Goal: Information Seeking & Learning: Learn about a topic

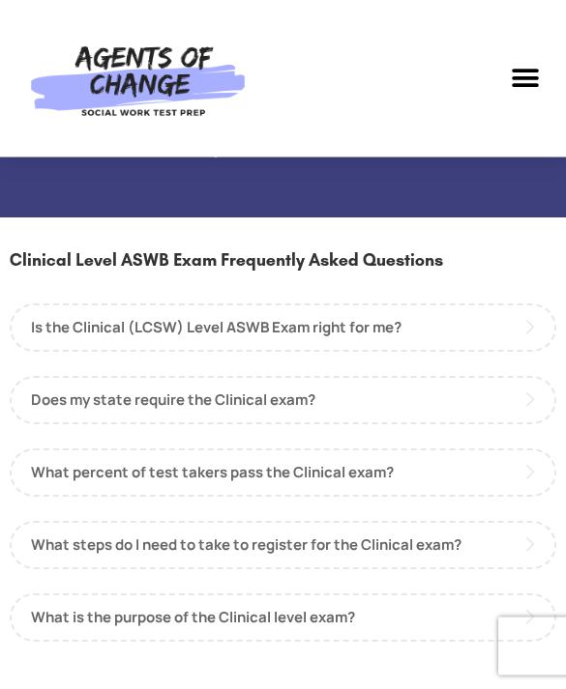
scroll to position [2285, 0]
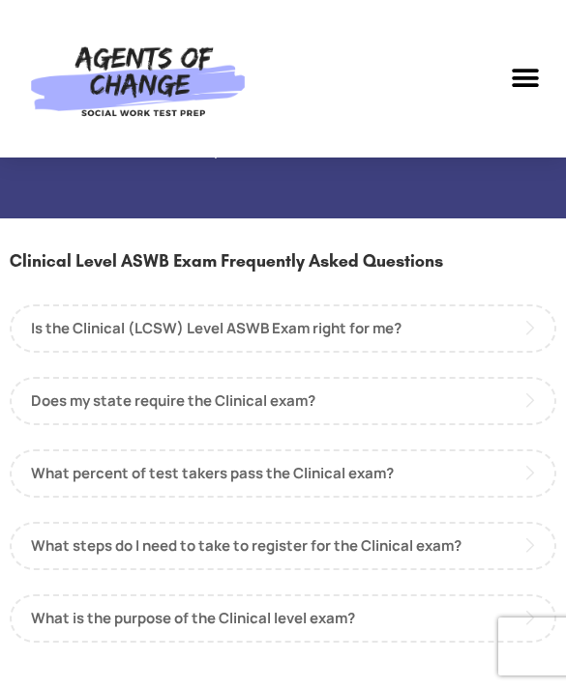
click at [373, 345] on link "Is the Clinical (LCSW) Level ASWB Exam right for me?" at bounding box center [283, 329] width 546 height 48
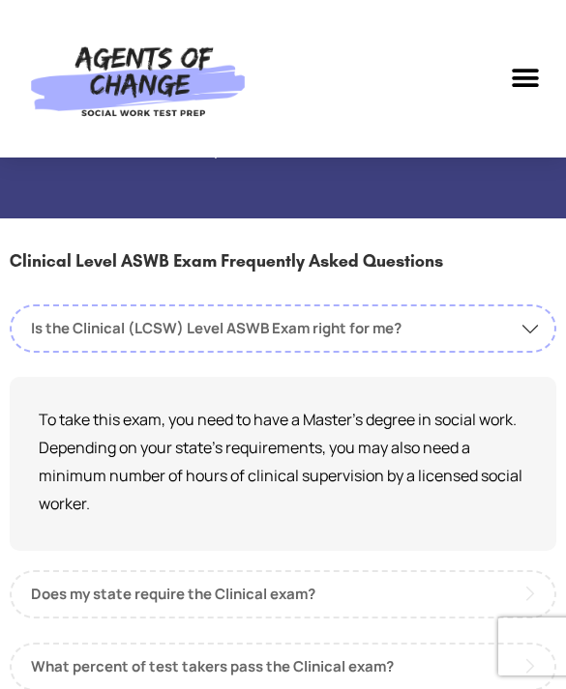
click at [372, 343] on link "Is the Clinical (LCSW) Level ASWB Exam right for me?" at bounding box center [283, 329] width 546 height 48
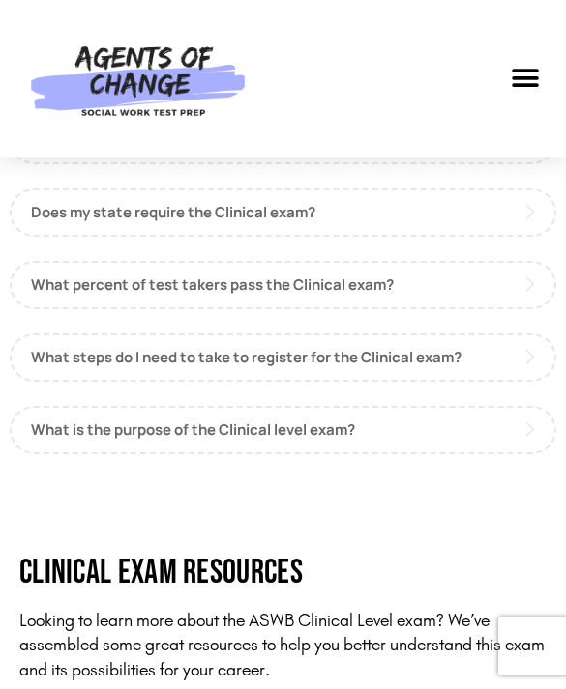
scroll to position [2472, 0]
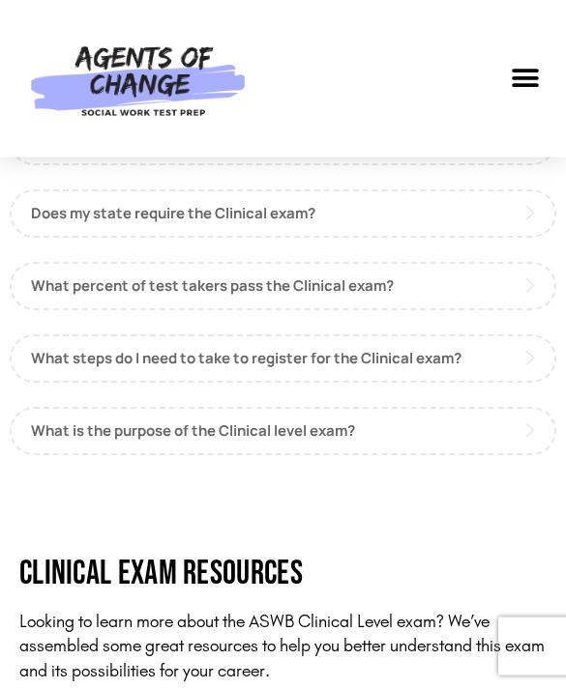
click at [382, 309] on link "What percent of test takers pass the Clinical exam?" at bounding box center [283, 287] width 546 height 48
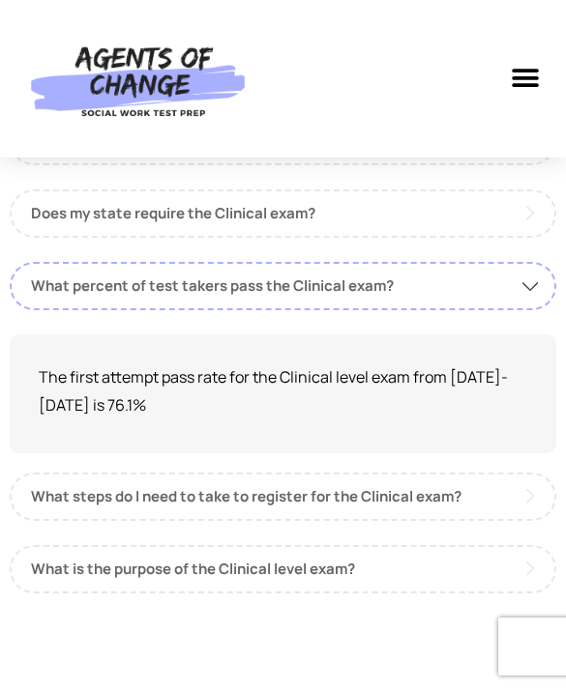
click at [434, 310] on link "What percent of test takers pass the Clinical exam?" at bounding box center [283, 286] width 546 height 48
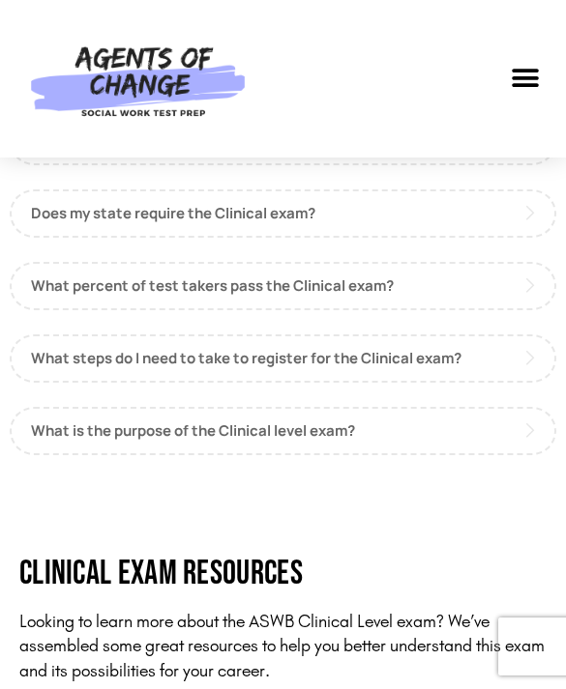
click at [412, 376] on link "What steps do I need to take to register for the Clinical exam?" at bounding box center [283, 358] width 546 height 48
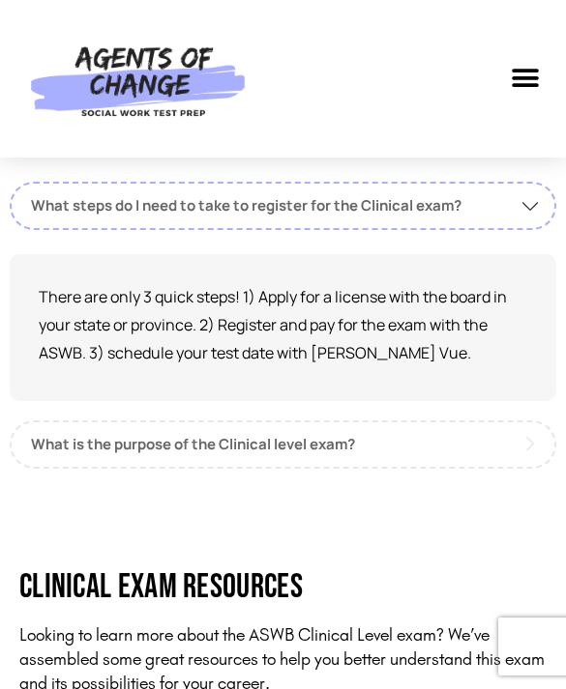
scroll to position [2628, 0]
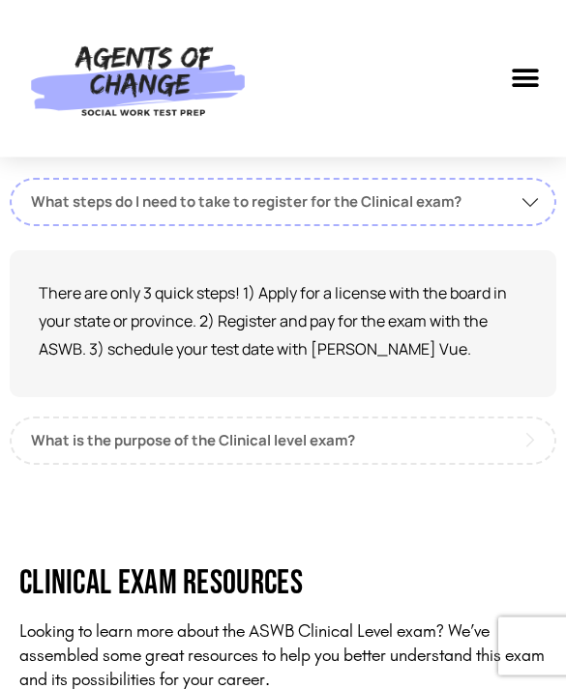
click at [285, 451] on link "What is the purpose of the Clinical level exam?" at bounding box center [283, 442] width 546 height 48
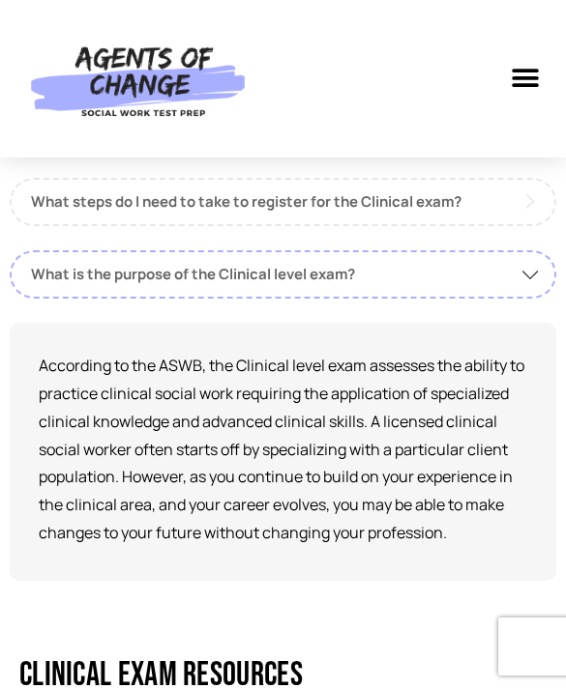
click at [297, 299] on link "What is the purpose of the Clinical level exam?" at bounding box center [283, 274] width 546 height 48
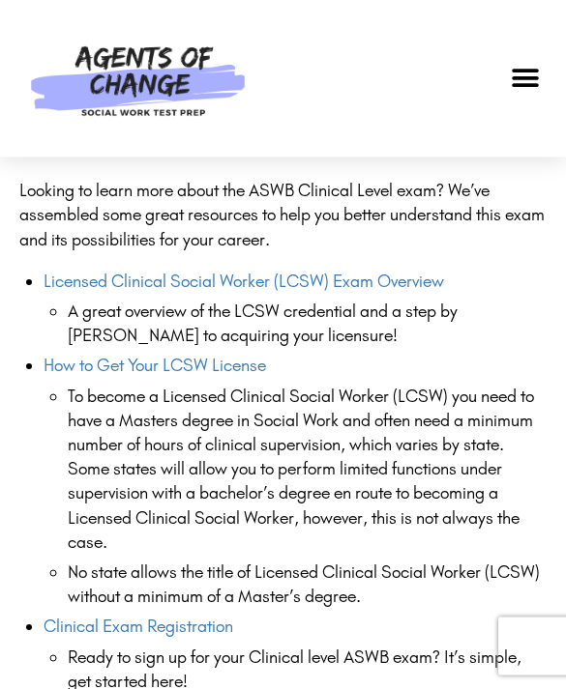
scroll to position [2903, 0]
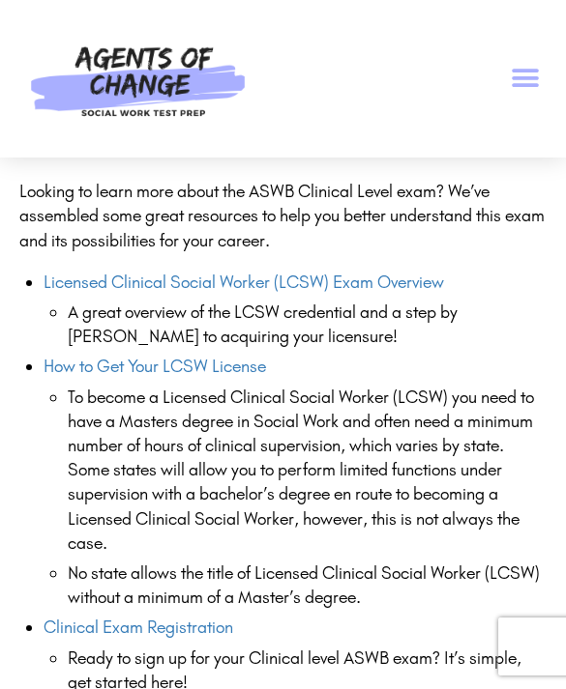
click at [517, 82] on icon "Menu Toggle" at bounding box center [524, 78] width 29 height 29
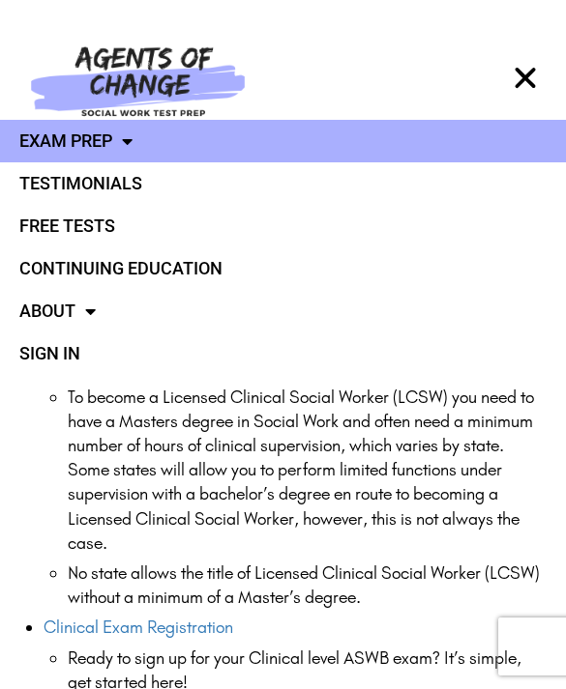
click at [98, 142] on link "Exam Prep" at bounding box center [283, 141] width 566 height 43
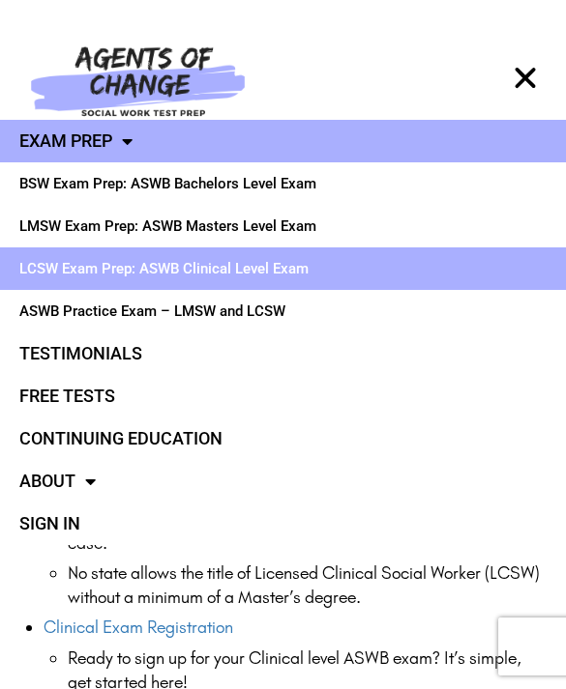
click at [218, 144] on link "Exam Prep" at bounding box center [283, 141] width 566 height 43
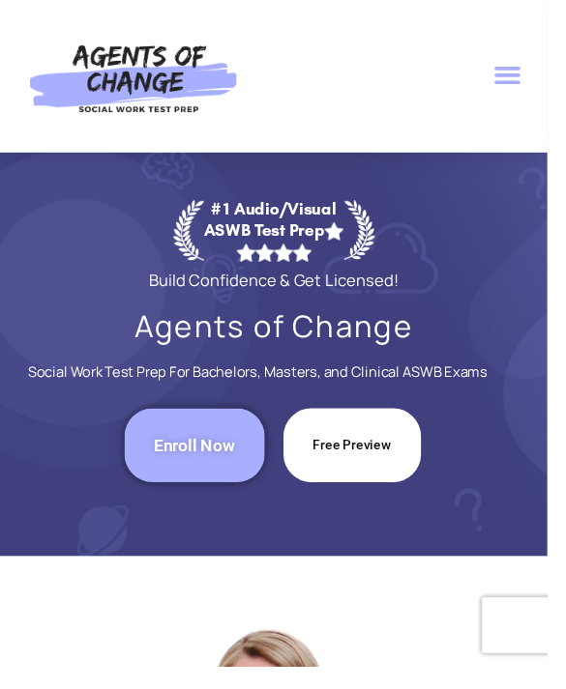
click at [515, 75] on icon "Menu Toggle" at bounding box center [524, 78] width 29 height 29
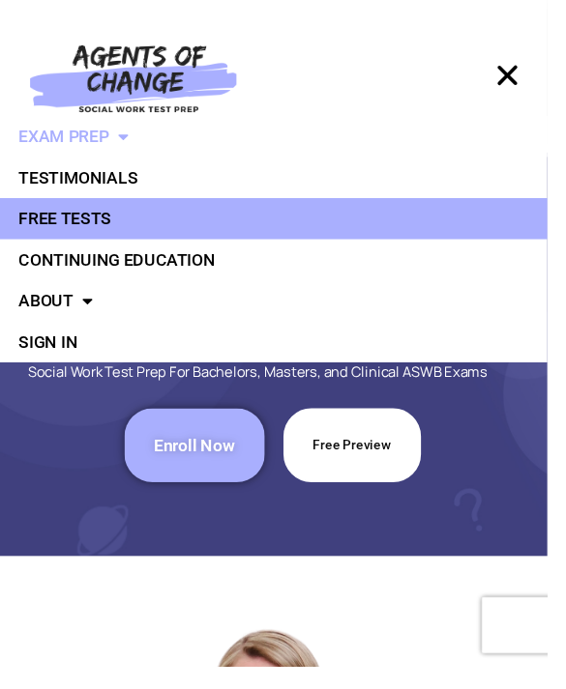
click at [103, 231] on link "Free Tests" at bounding box center [283, 226] width 566 height 43
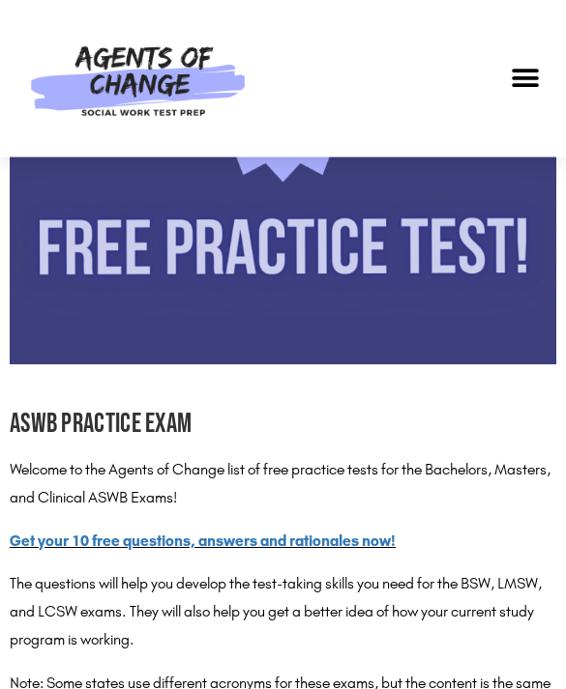
scroll to position [685, 0]
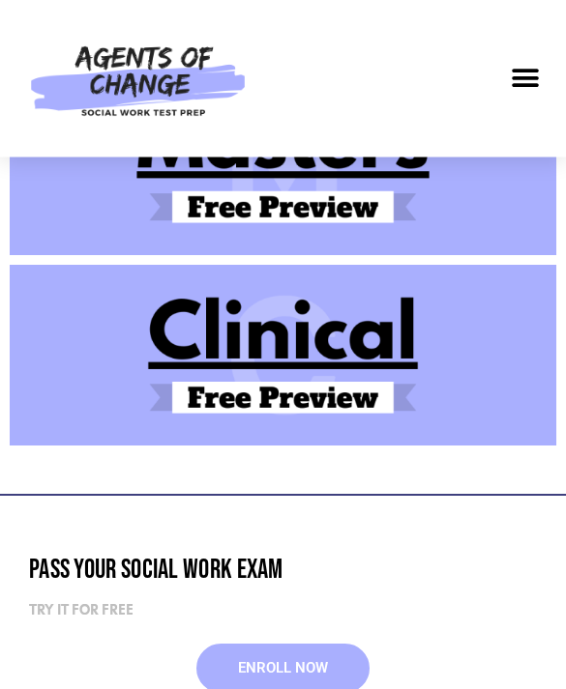
click at [302, 361] on img at bounding box center [283, 357] width 546 height 182
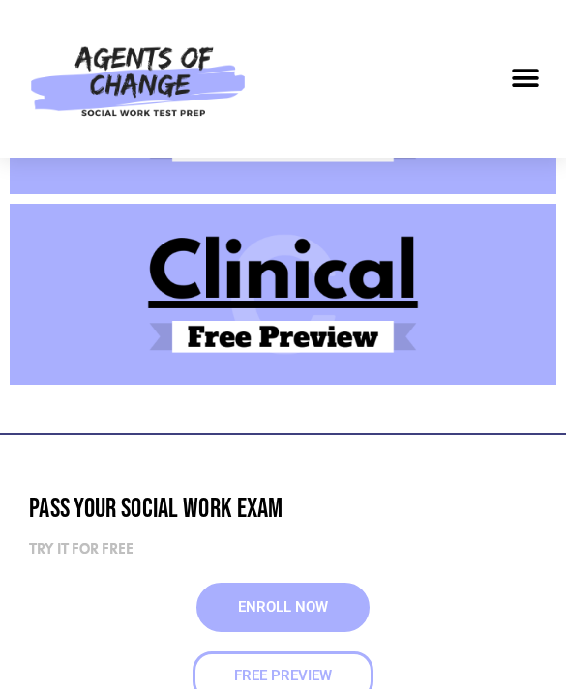
scroll to position [565, 0]
